Goal: Information Seeking & Learning: Learn about a topic

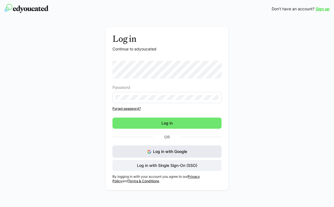
click at [180, 153] on span "Log in with Google" at bounding box center [170, 151] width 34 height 5
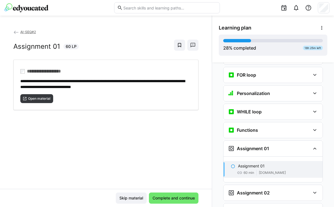
scroll to position [410, 0]
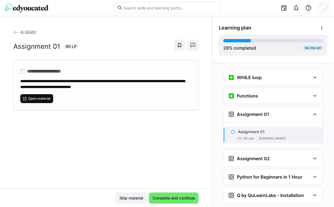
click at [47, 98] on span "Open material" at bounding box center [39, 98] width 23 height 4
click at [268, 136] on span "[DOMAIN_NAME]" at bounding box center [272, 138] width 27 height 4
click at [37, 98] on span "Open material" at bounding box center [39, 98] width 23 height 4
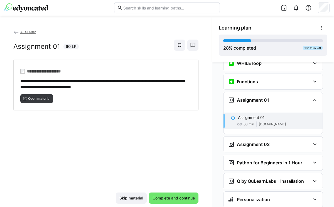
scroll to position [433, 0]
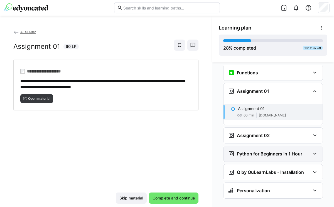
click at [263, 151] on h3 "Python for Beginners in 1 Hour" at bounding box center [269, 154] width 65 height 6
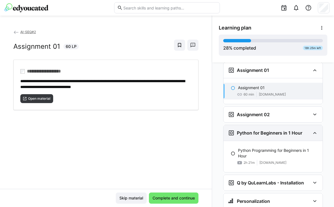
scroll to position [464, 0]
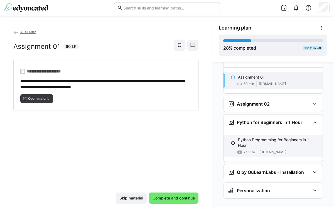
click at [253, 137] on p "Python Programming for Beginners in 1 Hour" at bounding box center [278, 142] width 80 height 11
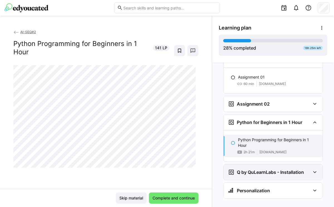
click at [288, 169] on h3 "Q by QuLearnLabs - Installation" at bounding box center [270, 172] width 67 height 6
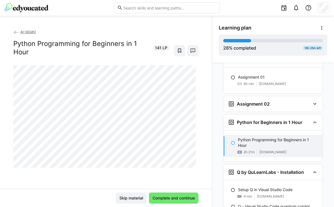
scroll to position [507, 0]
